Goal: Task Accomplishment & Management: Complete application form

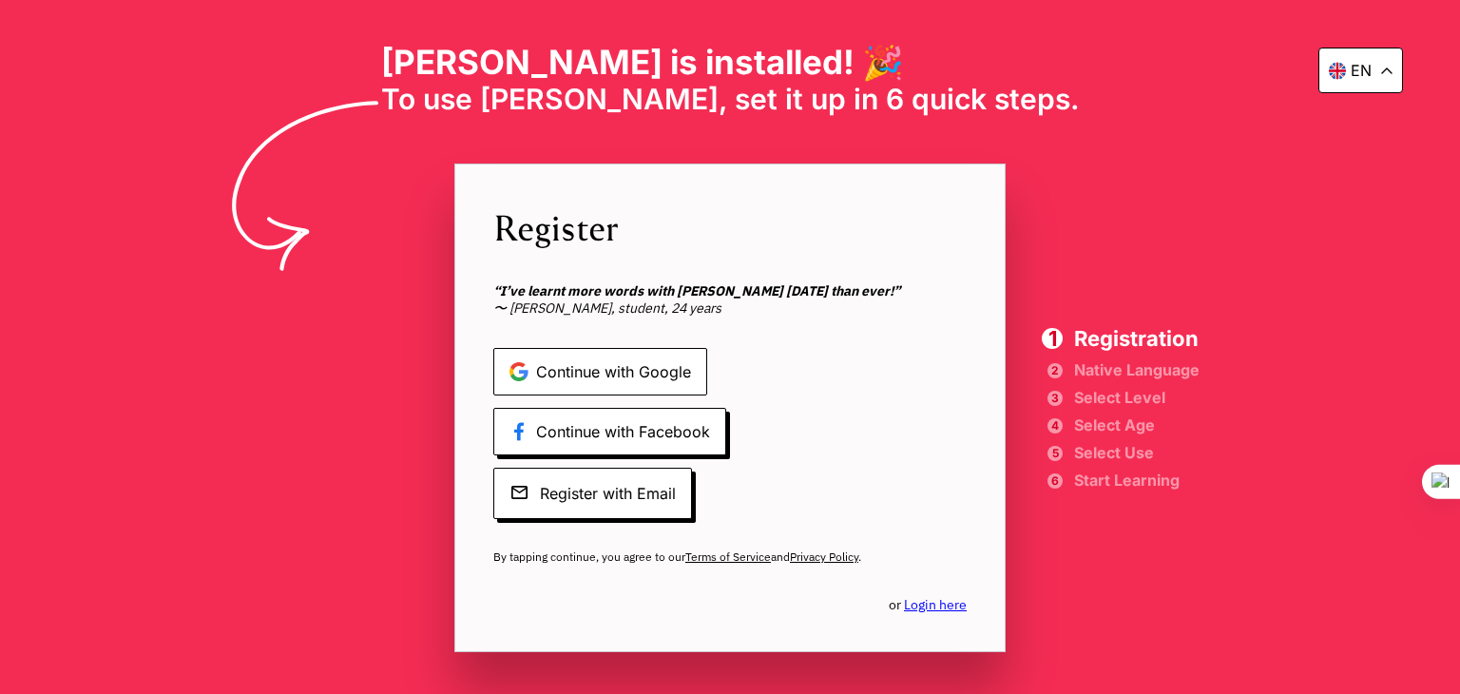
click at [641, 375] on span "Continue with Google" at bounding box center [600, 372] width 214 height 48
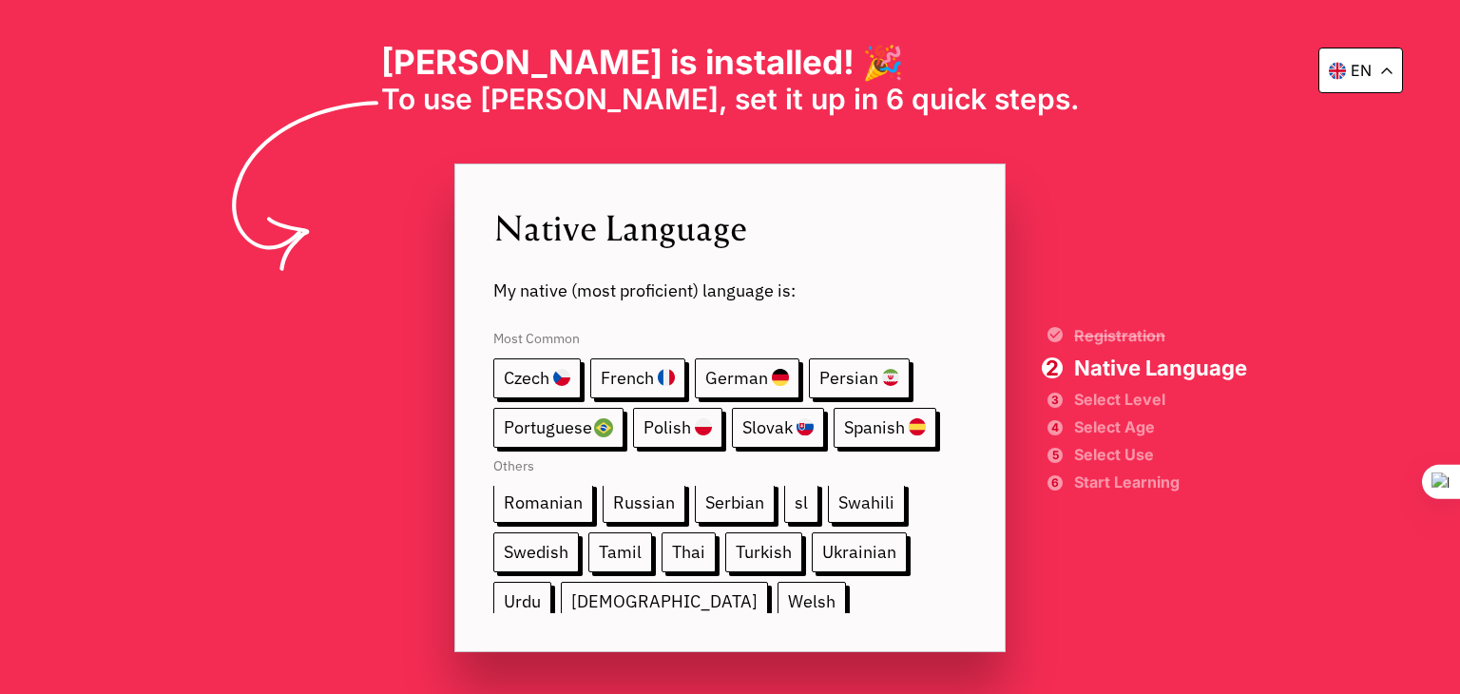
scroll to position [353, 0]
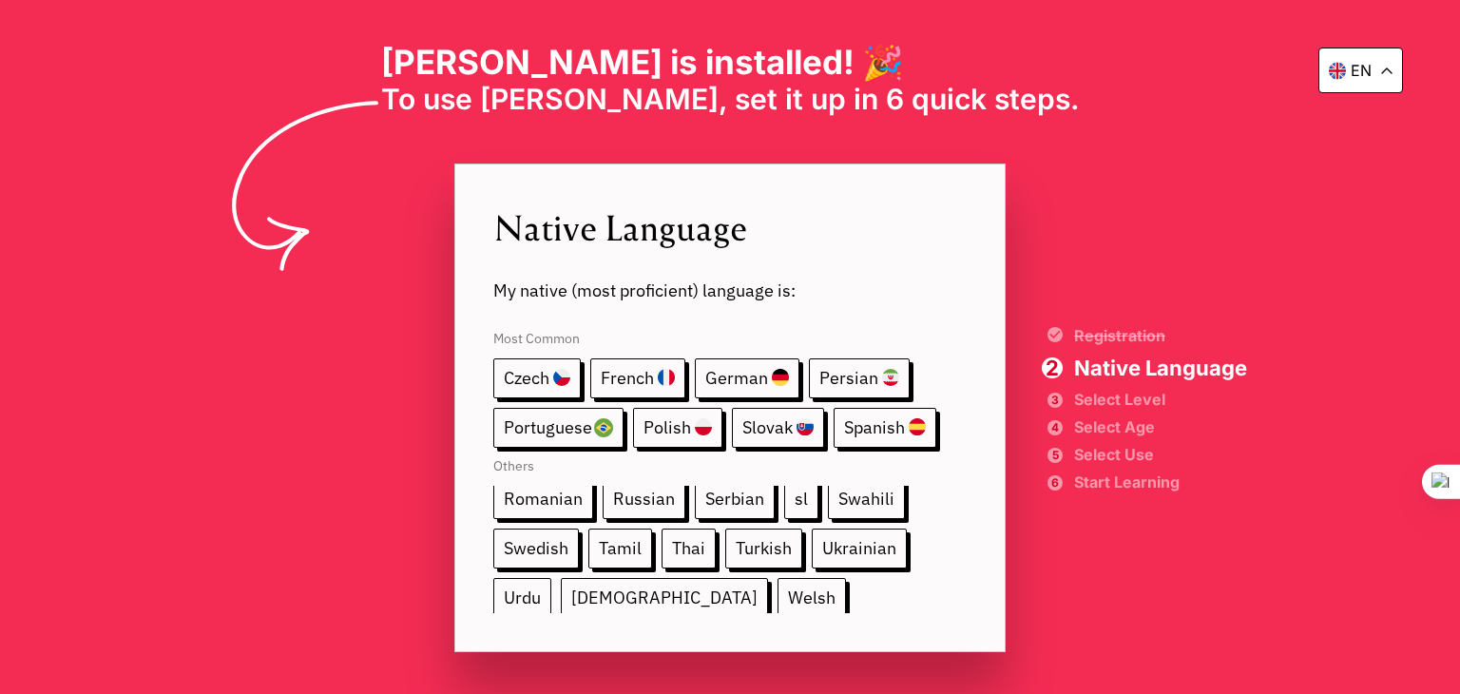
click at [551, 578] on span "Urdu" at bounding box center [522, 598] width 58 height 40
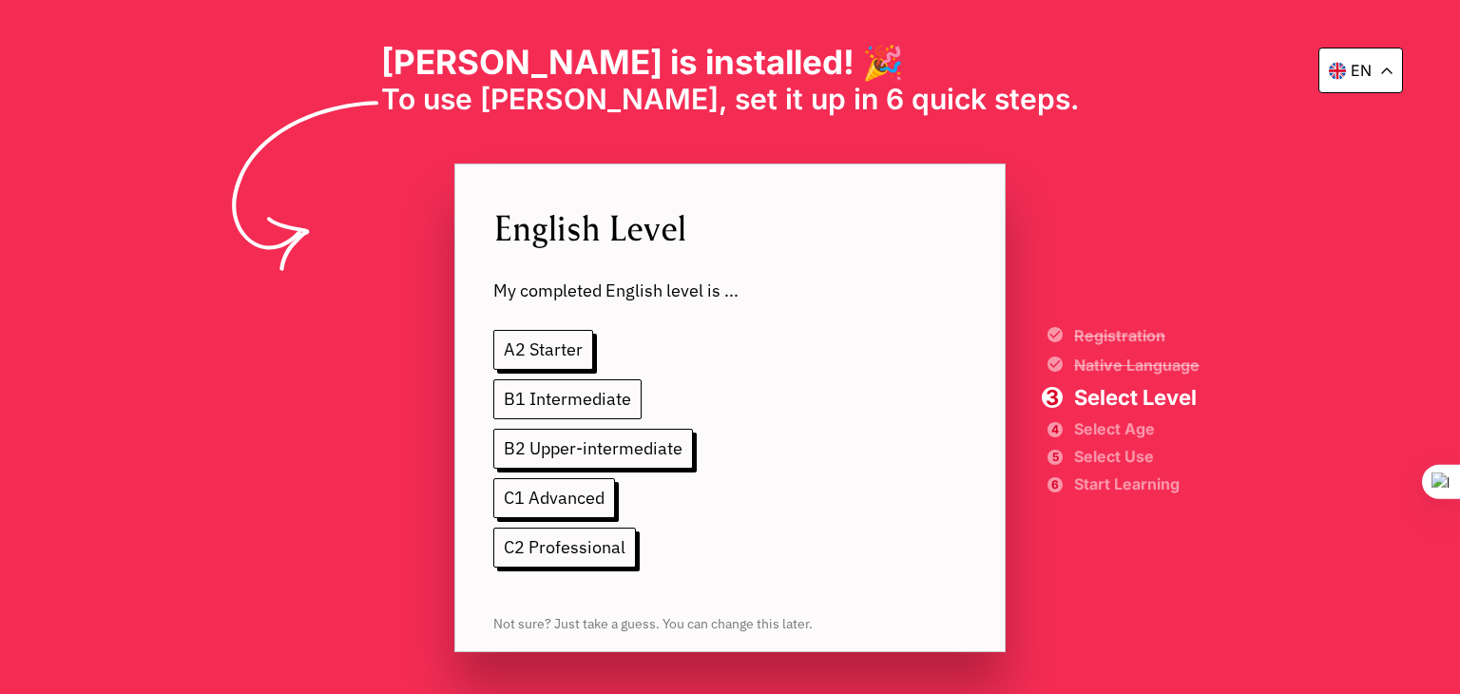
click at [574, 398] on span "B1 Intermediate" at bounding box center [567, 399] width 148 height 40
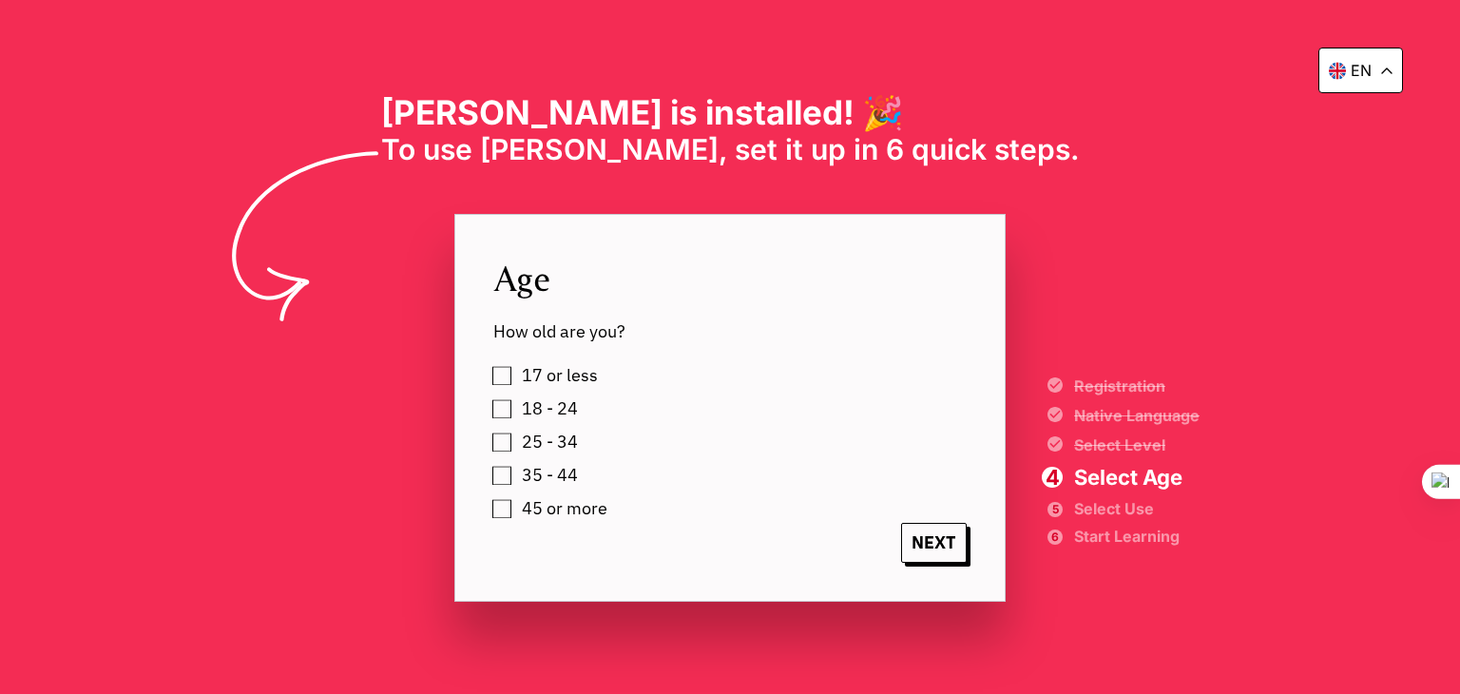
click at [515, 445] on label "25 - 34" at bounding box center [546, 442] width 63 height 29
click at [508, 410] on div "17 or less 18 - 24 25 - 34 35 - 44 45 or more" at bounding box center [748, 442] width 511 height 162
click at [515, 446] on label "25 - 34" at bounding box center [546, 442] width 63 height 29
click at [515, 405] on label "18 - 24" at bounding box center [546, 408] width 63 height 29
click at [926, 544] on span "NEXT" at bounding box center [934, 543] width 66 height 40
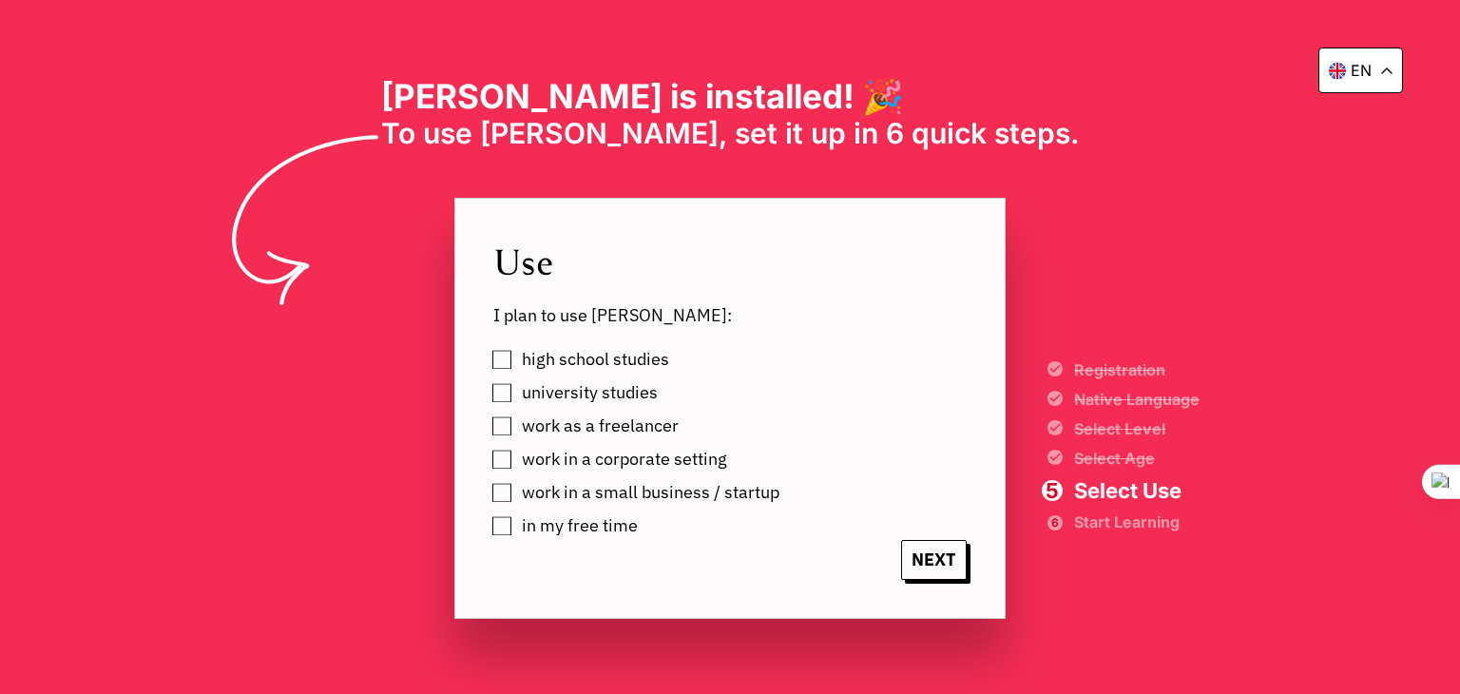
click at [515, 391] on label "university studies" at bounding box center [586, 392] width 143 height 29
click at [935, 562] on span "NEXT" at bounding box center [934, 560] width 66 height 40
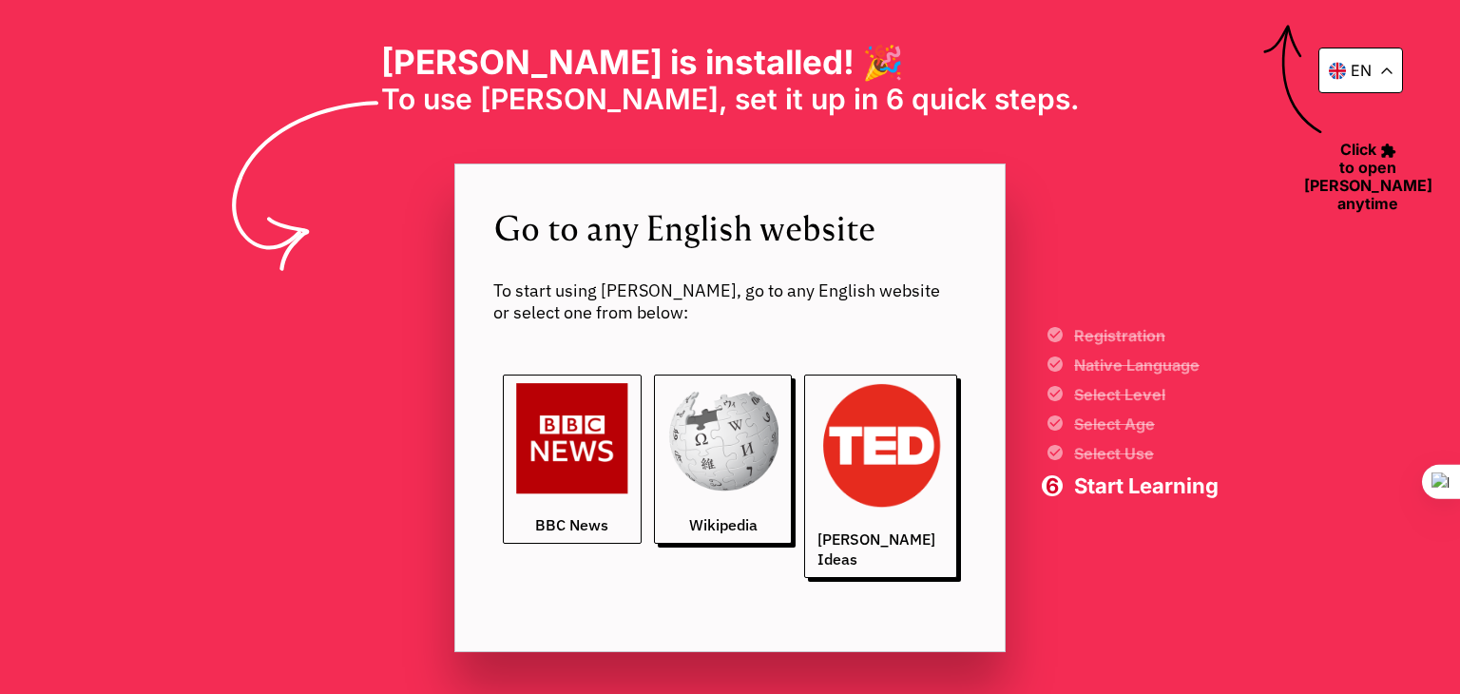
click at [581, 449] on img at bounding box center [572, 439] width 112 height 112
click at [1292, 281] on div "en [PERSON_NAME] is installed! 🎉 To use [PERSON_NAME], set it up in 6 quick ste…" at bounding box center [730, 347] width 1460 height 694
click at [574, 485] on img at bounding box center [572, 439] width 112 height 112
